Goal: Task Accomplishment & Management: Manage account settings

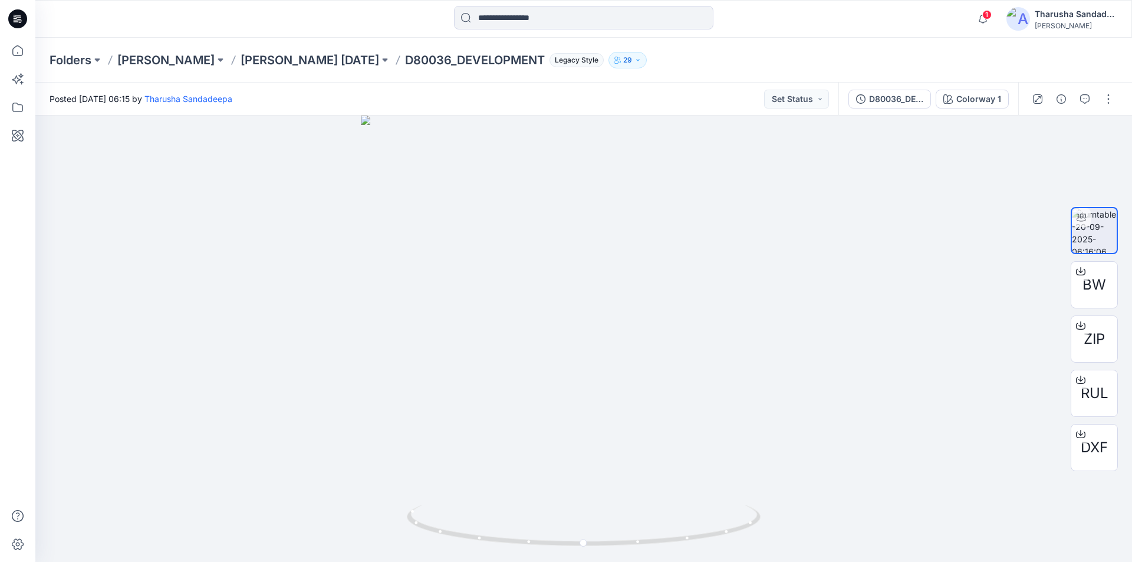
click at [14, 30] on icon at bounding box center [17, 19] width 19 height 38
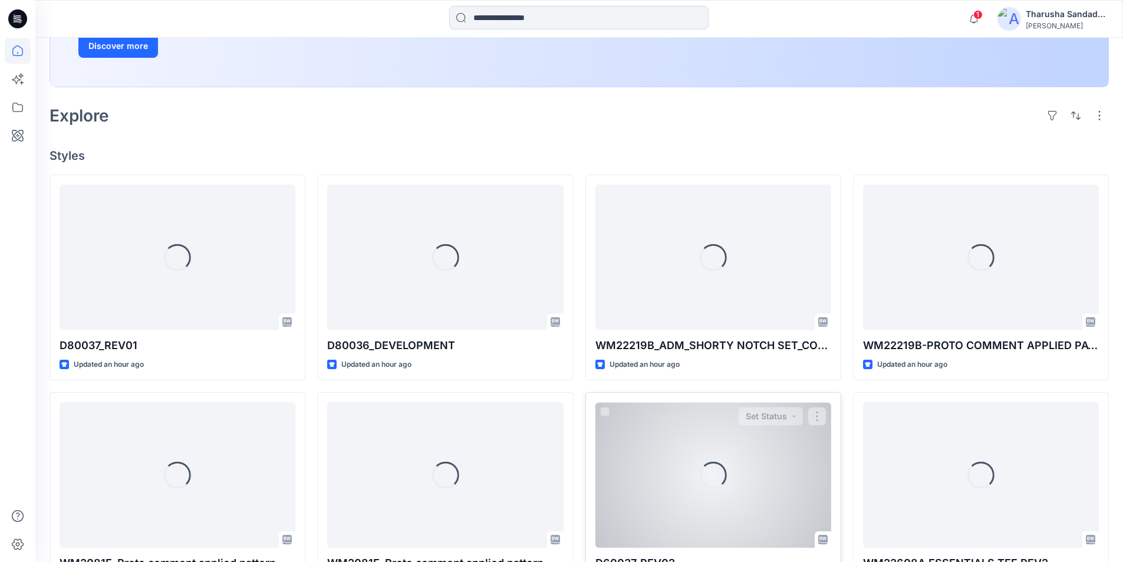
scroll to position [236, 0]
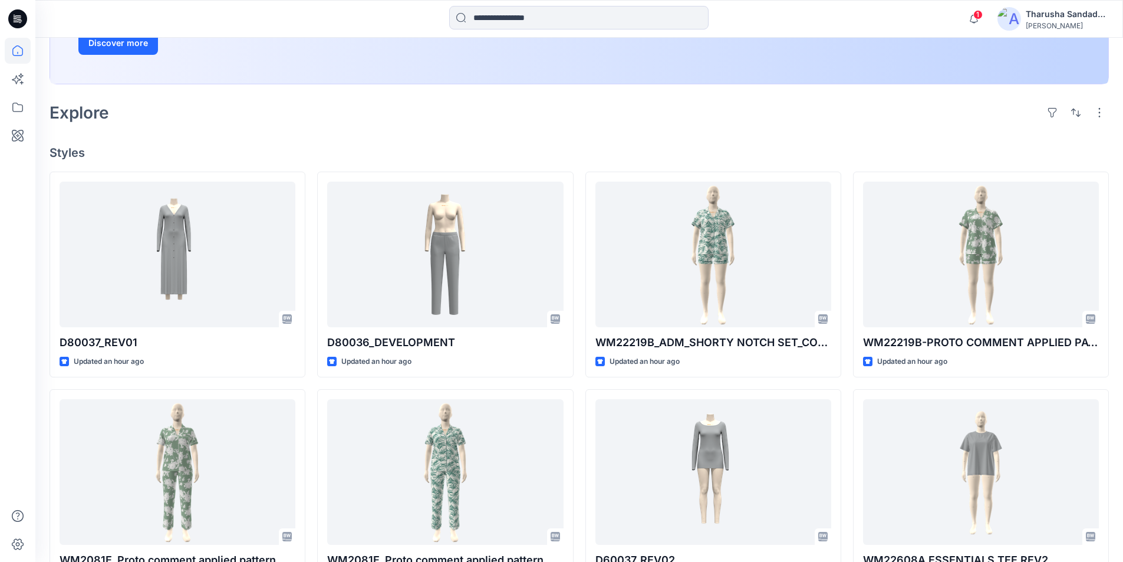
click at [343, 148] on h4 "Styles" at bounding box center [580, 153] width 1060 height 14
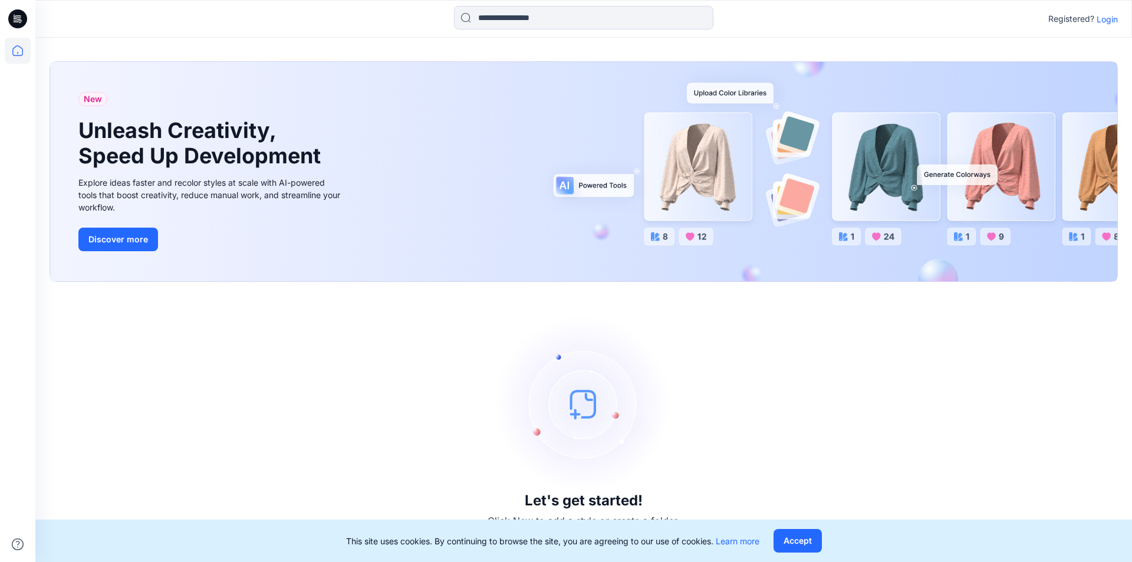
click at [1112, 22] on p "Login" at bounding box center [1107, 19] width 21 height 12
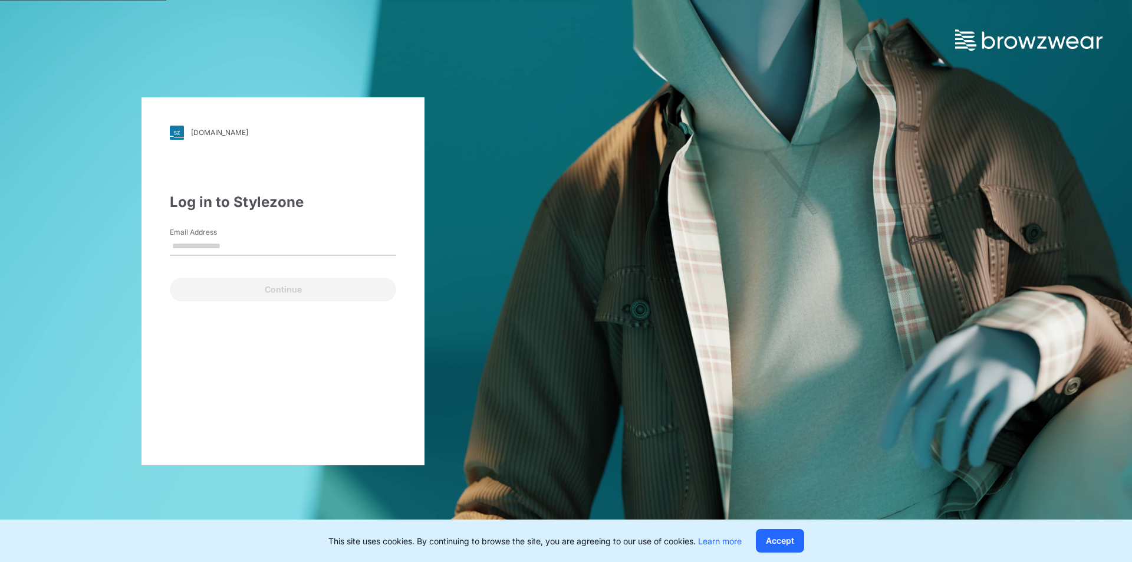
click at [283, 247] on input "Email Address" at bounding box center [283, 247] width 226 height 18
type input "**********"
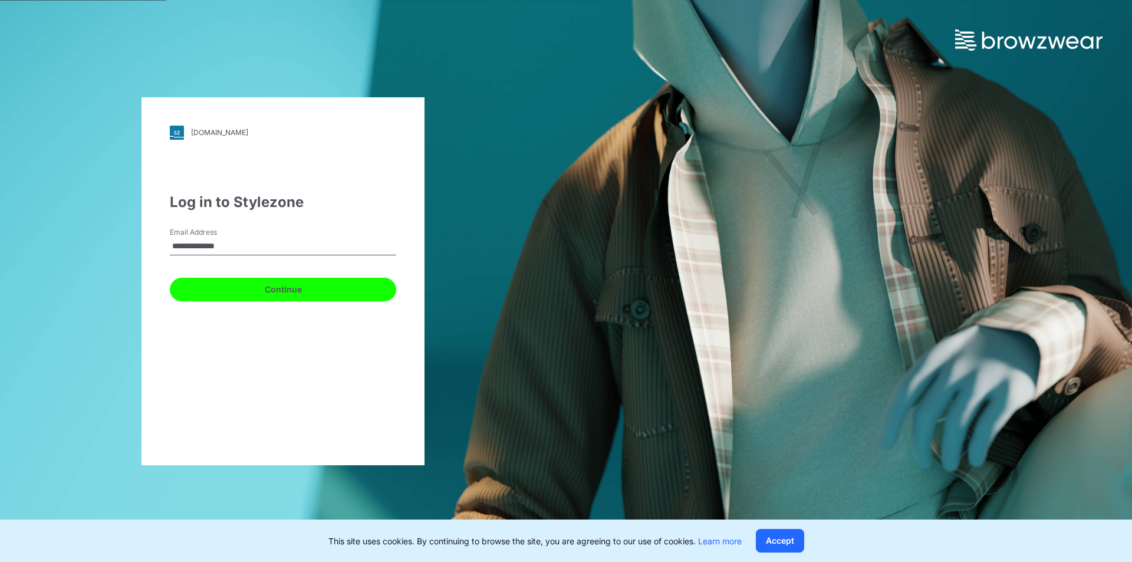
click at [262, 296] on button "Continue" at bounding box center [283, 290] width 226 height 24
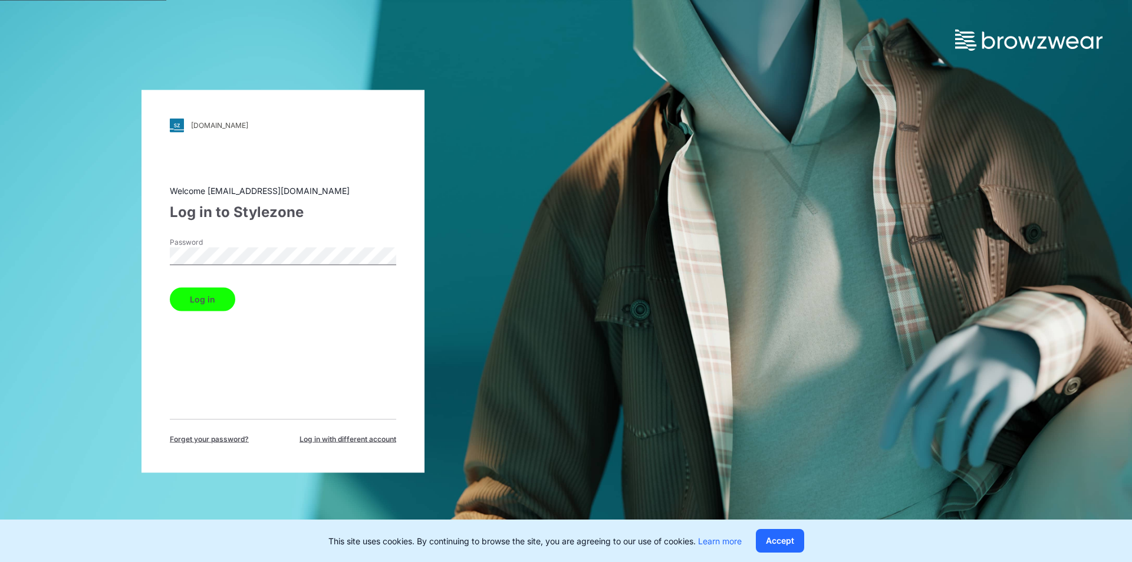
click at [213, 306] on button "Log in" at bounding box center [202, 299] width 65 height 24
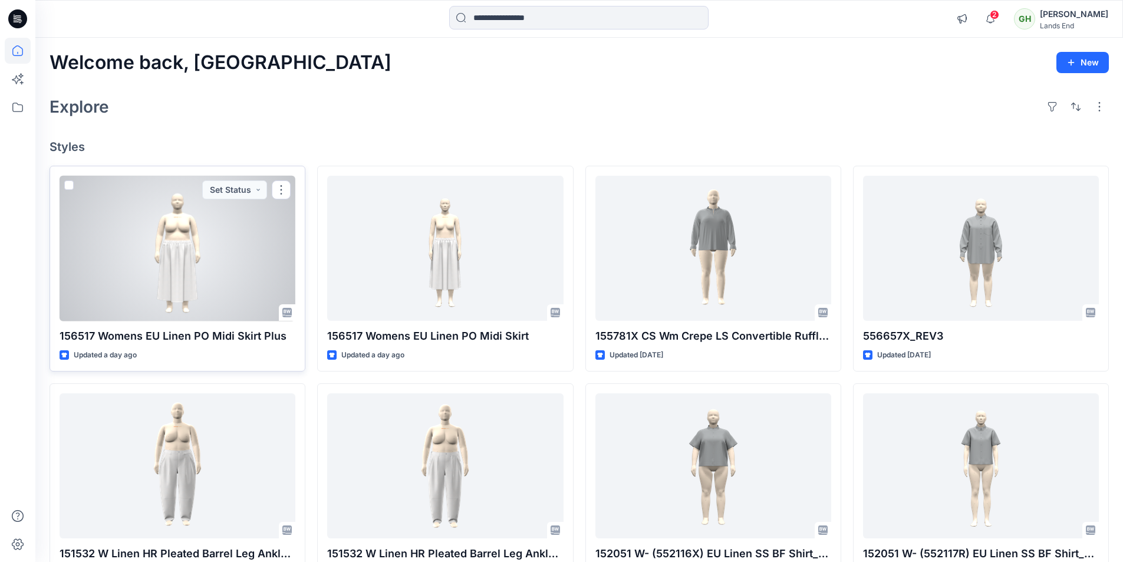
click at [232, 281] on div at bounding box center [178, 249] width 236 height 146
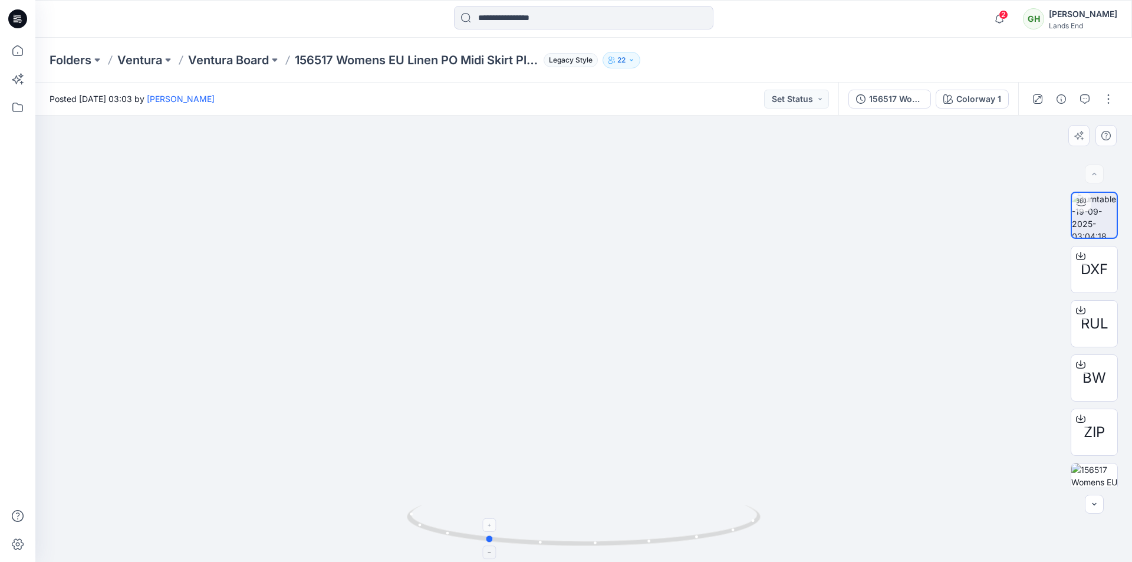
drag, startPoint x: 712, startPoint y: 537, endPoint x: 613, endPoint y: 543, distance: 99.3
click at [613, 543] on icon at bounding box center [585, 527] width 357 height 44
drag, startPoint x: 676, startPoint y: 538, endPoint x: 603, endPoint y: 543, distance: 73.3
click at [603, 543] on icon at bounding box center [585, 527] width 357 height 44
drag, startPoint x: 718, startPoint y: 523, endPoint x: 534, endPoint y: 515, distance: 184.2
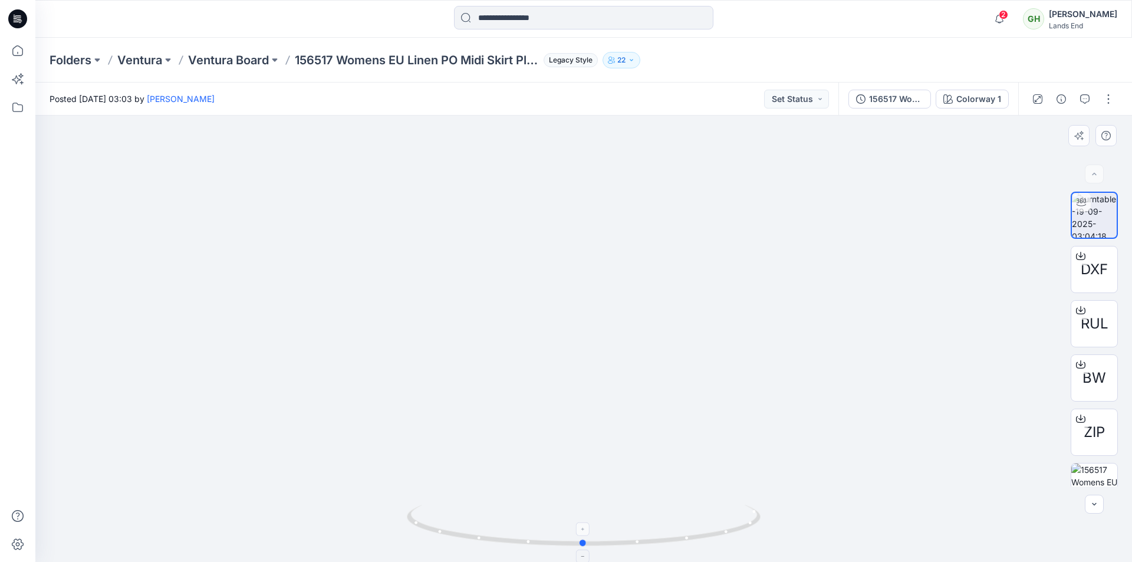
click at [534, 515] on icon at bounding box center [585, 527] width 357 height 44
drag, startPoint x: 585, startPoint y: 461, endPoint x: 604, endPoint y: 271, distance: 190.2
drag, startPoint x: 689, startPoint y: 535, endPoint x: 616, endPoint y: 541, distance: 73.4
click at [616, 541] on icon at bounding box center [585, 527] width 357 height 44
drag, startPoint x: 734, startPoint y: 533, endPoint x: 645, endPoint y: 533, distance: 88.5
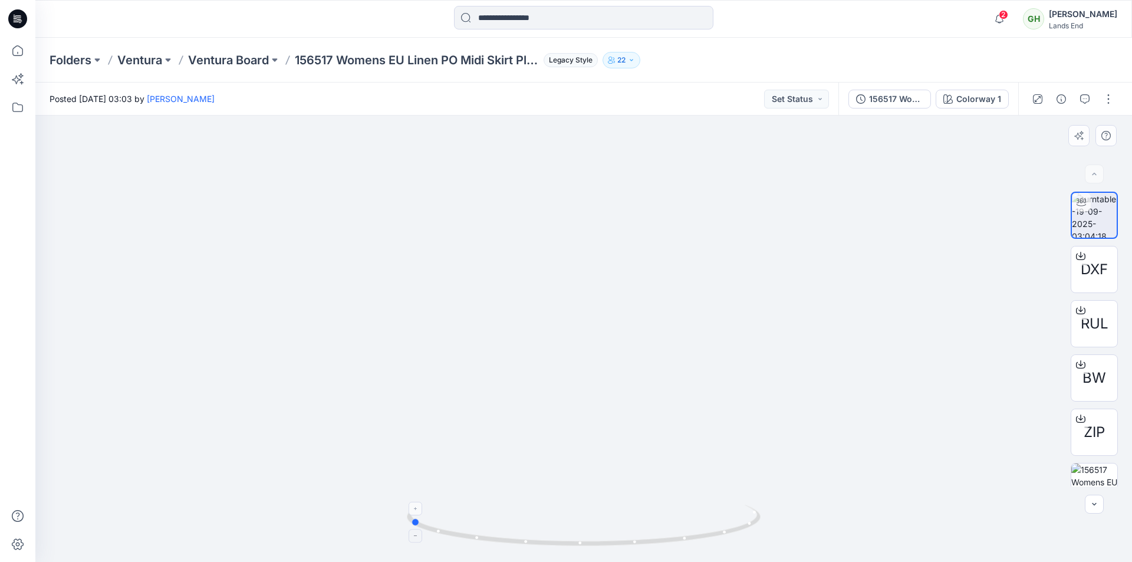
click at [645, 533] on icon at bounding box center [585, 527] width 357 height 44
click at [17, 11] on icon at bounding box center [17, 18] width 19 height 19
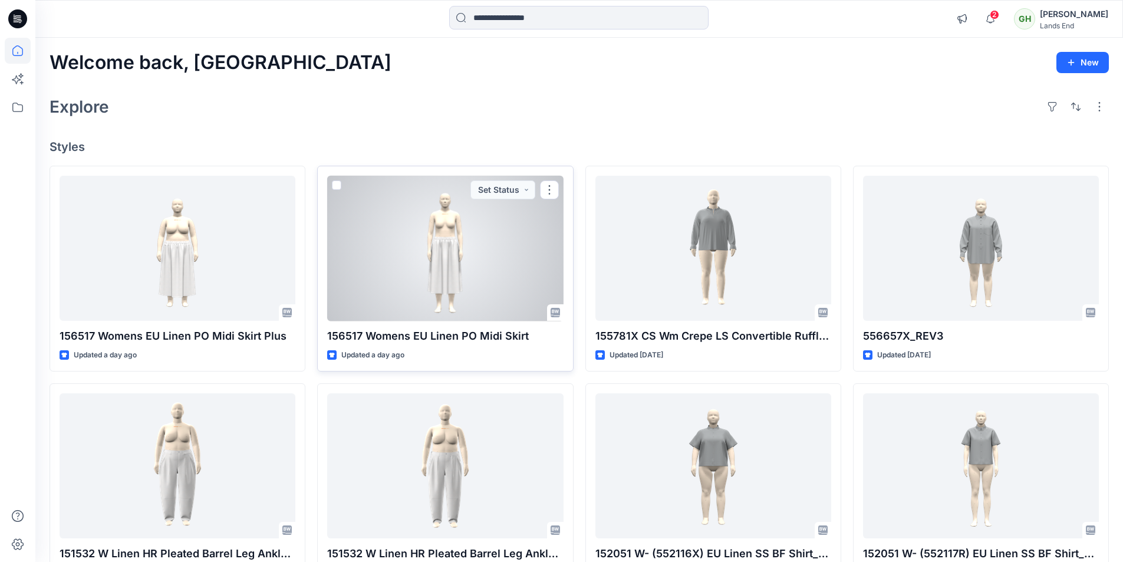
click at [422, 242] on div at bounding box center [445, 249] width 236 height 146
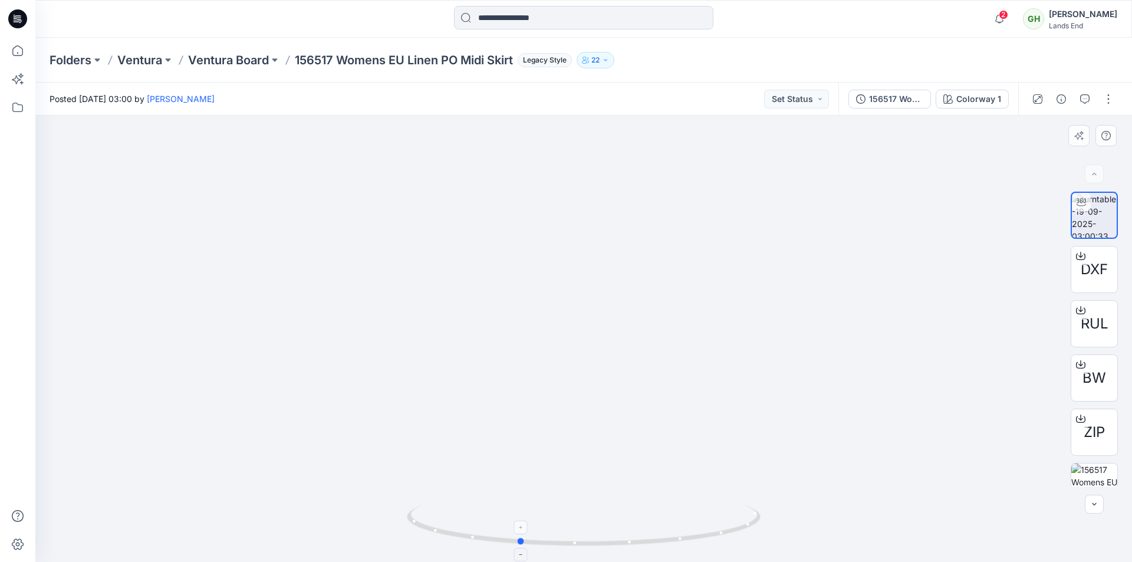
drag, startPoint x: 650, startPoint y: 539, endPoint x: 594, endPoint y: 548, distance: 56.7
click at [594, 548] on icon at bounding box center [585, 527] width 357 height 44
drag, startPoint x: 650, startPoint y: 540, endPoint x: 567, endPoint y: 533, distance: 83.5
click at [567, 533] on icon at bounding box center [585, 527] width 357 height 44
drag, startPoint x: 596, startPoint y: 331, endPoint x: 568, endPoint y: 541, distance: 212.4
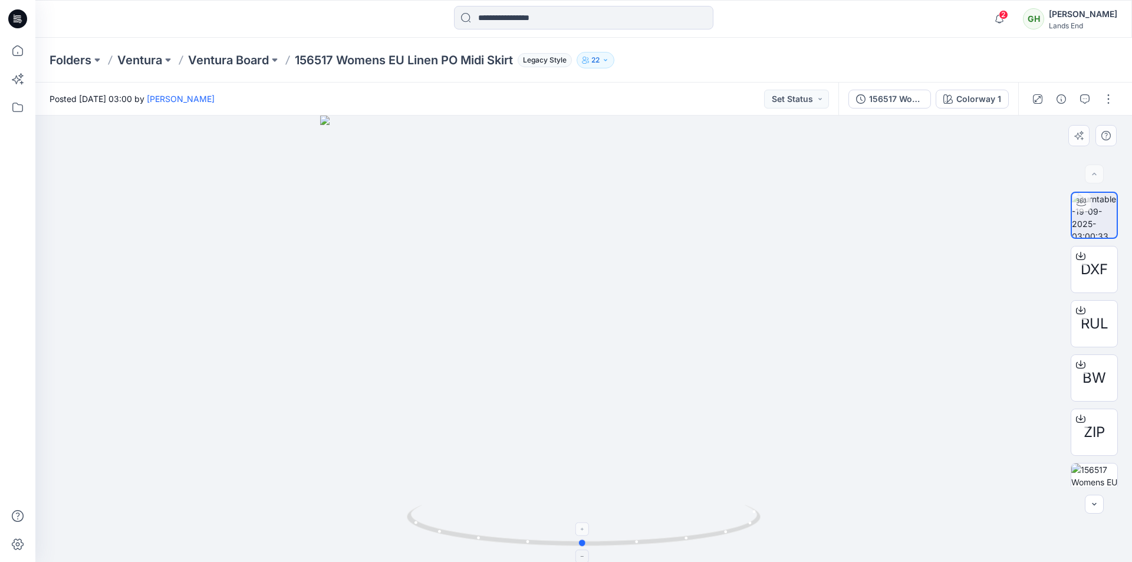
drag, startPoint x: 443, startPoint y: 518, endPoint x: 590, endPoint y: 521, distance: 147.5
click at [590, 521] on icon at bounding box center [585, 527] width 357 height 44
drag, startPoint x: 589, startPoint y: 424, endPoint x: 585, endPoint y: 351, distance: 73.2
click at [11, 20] on icon at bounding box center [17, 18] width 19 height 19
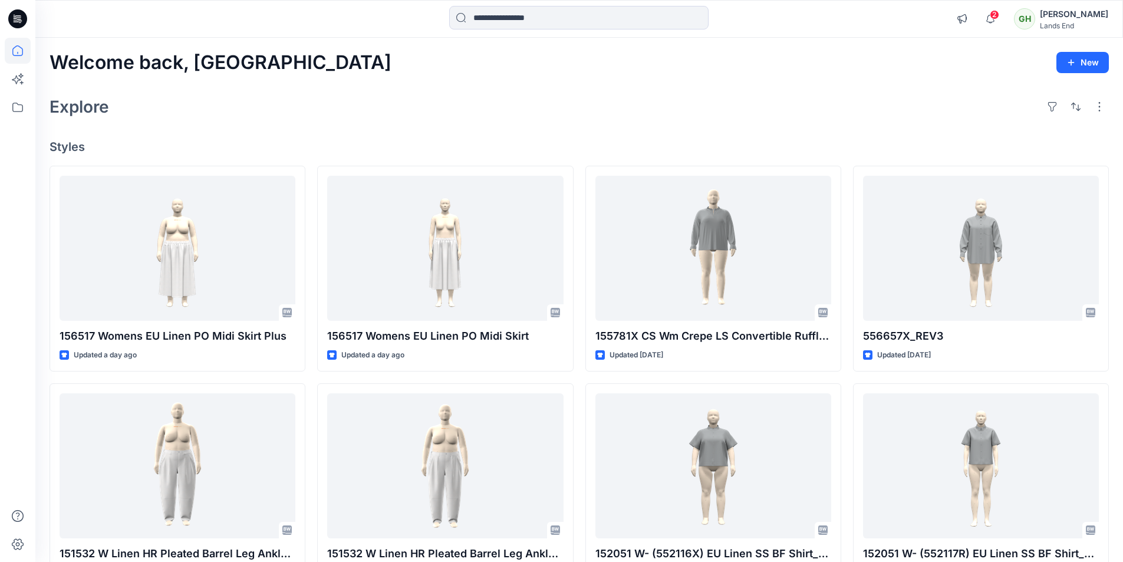
click at [438, 129] on div "Welcome back, Gayan New Explore Styles 156517 Womens EU Linen PO Midi Skirt Plu…" at bounding box center [579, 451] width 1088 height 826
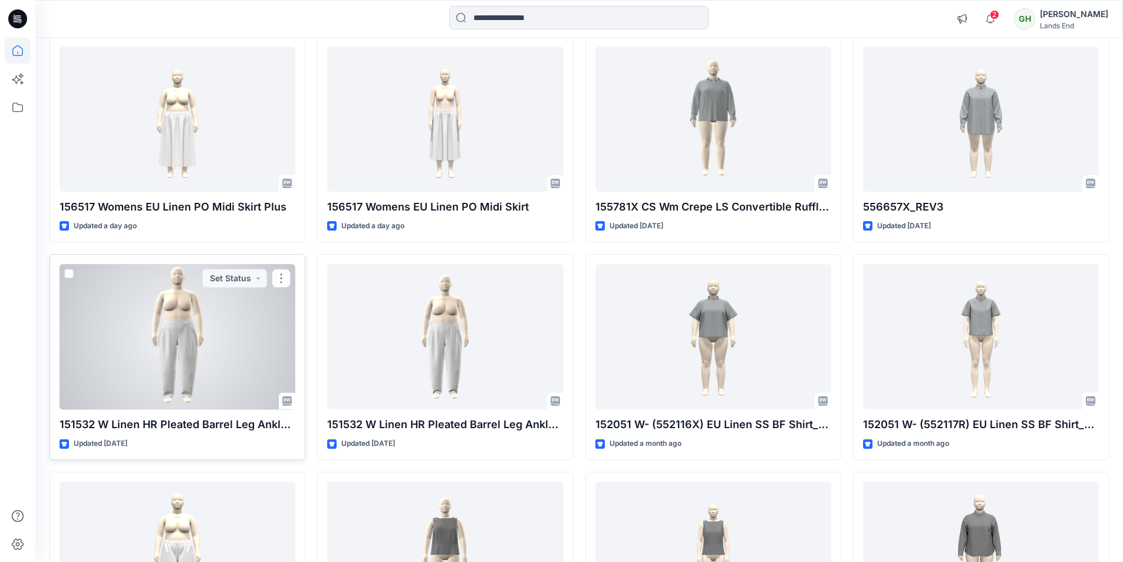
scroll to position [177, 0]
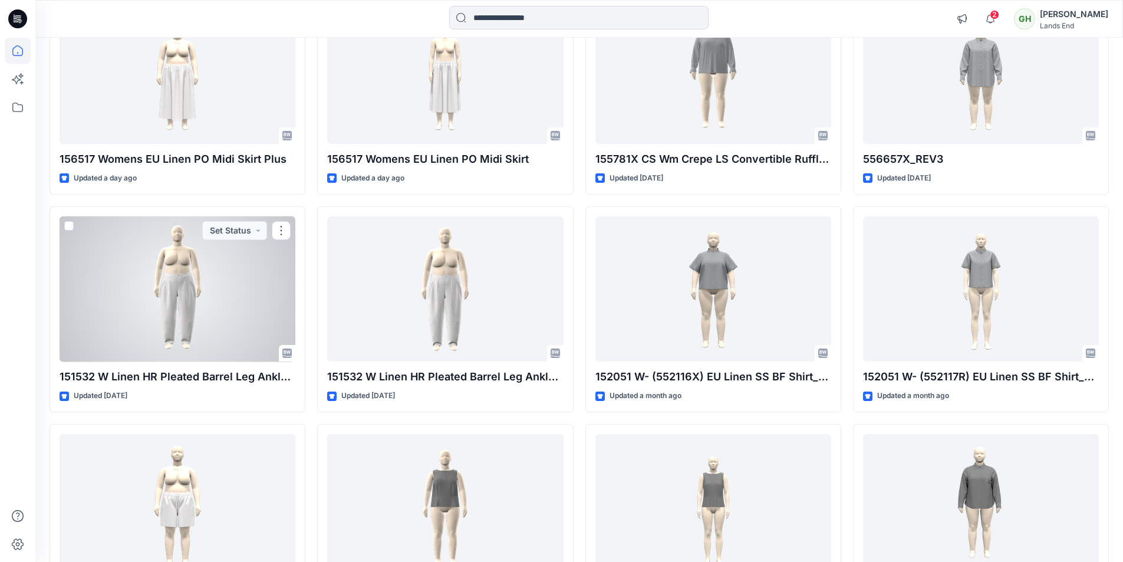
click at [222, 304] on div at bounding box center [178, 289] width 236 height 146
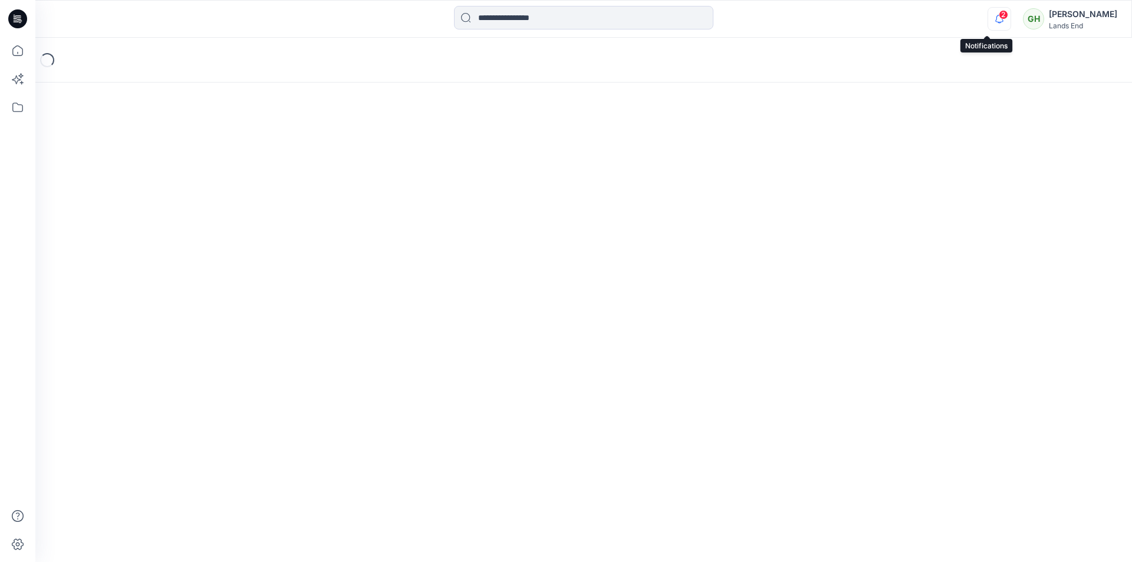
click at [998, 17] on button "button" at bounding box center [1000, 19] width 24 height 24
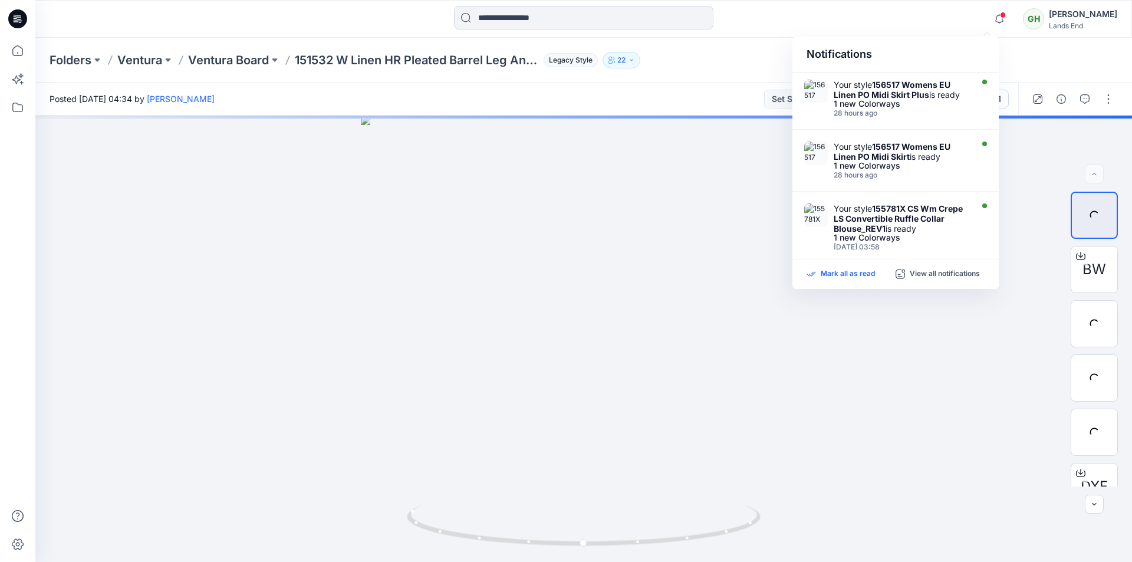
click at [861, 277] on p "Mark all as read" at bounding box center [848, 274] width 54 height 11
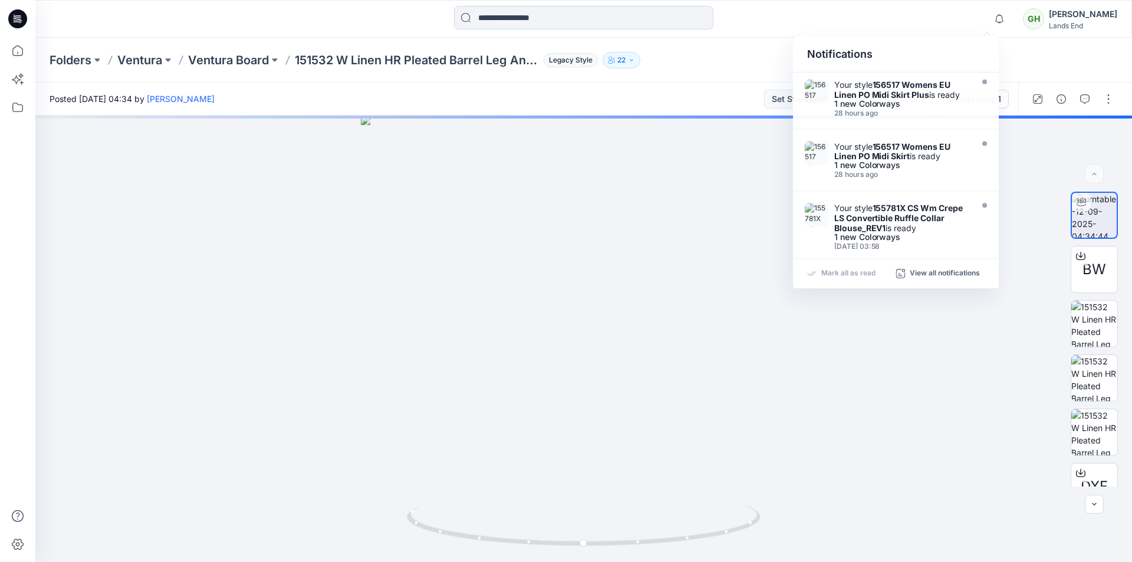
click at [633, 104] on div "Posted [DATE] 04:34 by [PERSON_NAME] Set Status" at bounding box center [436, 99] width 803 height 32
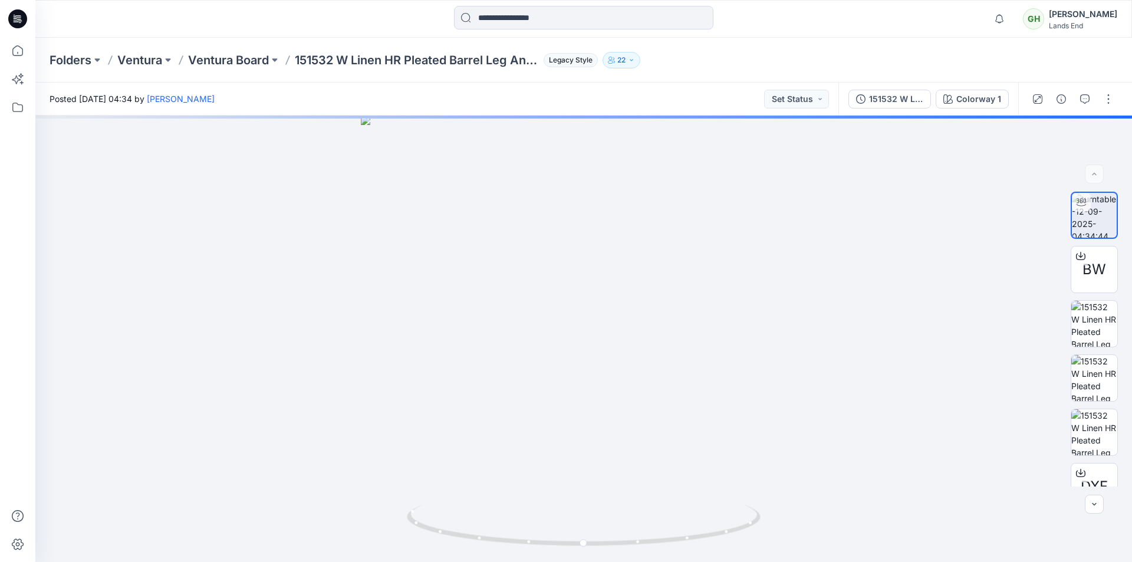
click at [25, 25] on icon at bounding box center [17, 19] width 19 height 38
